Goal: Information Seeking & Learning: Learn about a topic

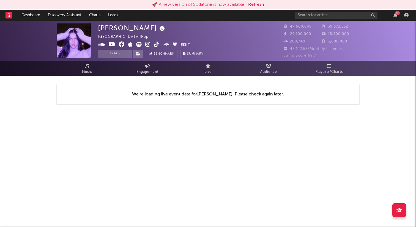
click at [256, 4] on button "Refresh" at bounding box center [256, 4] width 16 height 7
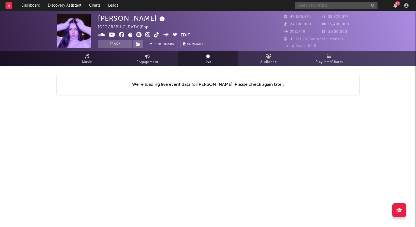
click at [321, 4] on input "text" at bounding box center [336, 5] width 83 height 7
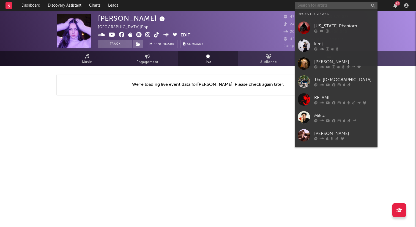
type input "u"
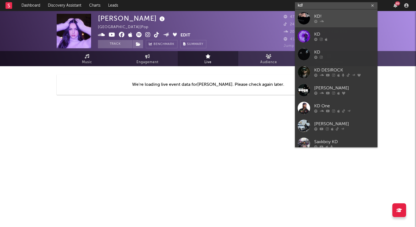
type input "kd!"
click at [334, 16] on div "KD!" at bounding box center [344, 16] width 61 height 7
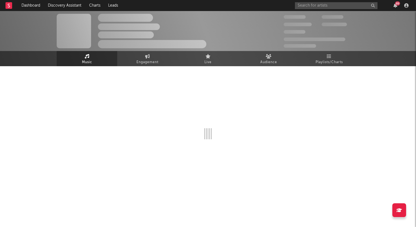
select select "1w"
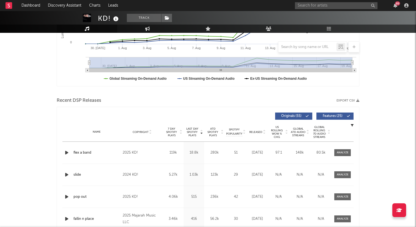
scroll to position [147, 0]
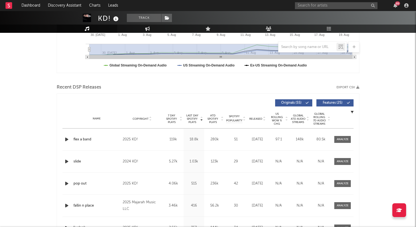
click at [66, 160] on icon "button" at bounding box center [67, 161] width 6 height 7
click at [69, 181] on icon "button" at bounding box center [67, 183] width 6 height 7
click at [68, 139] on icon "button" at bounding box center [67, 139] width 6 height 7
click at [186, 220] on div at bounding box center [208, 219] width 69 height 1
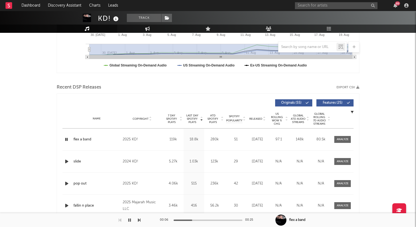
click at [205, 220] on div at bounding box center [208, 219] width 69 height 1
click at [195, 219] on div at bounding box center [181, 219] width 69 height 1
click at [187, 219] on div at bounding box center [164, 219] width 69 height 1
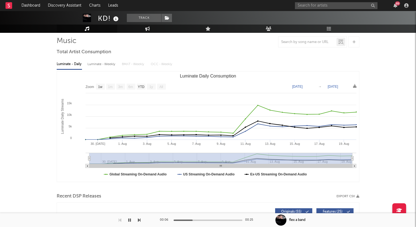
scroll to position [0, 0]
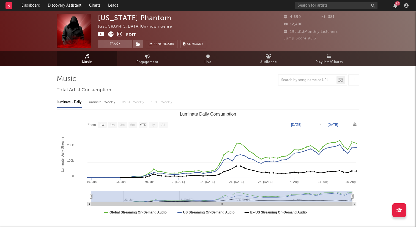
select select "1w"
